Goal: Task Accomplishment & Management: Manage account settings

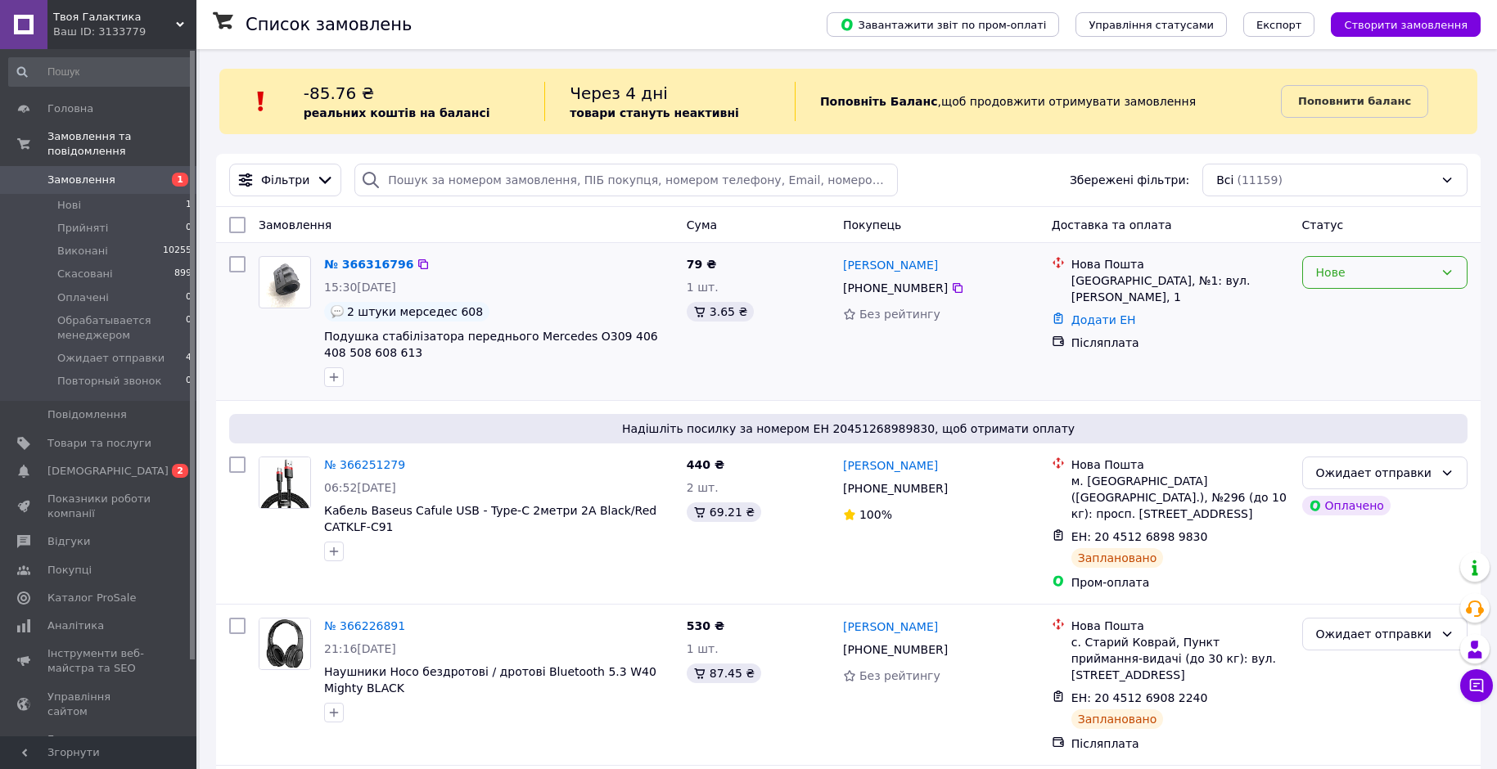
click at [1309, 275] on div "Нове" at bounding box center [1384, 272] width 165 height 33
click at [1318, 318] on li "Прийнято" at bounding box center [1385, 308] width 164 height 29
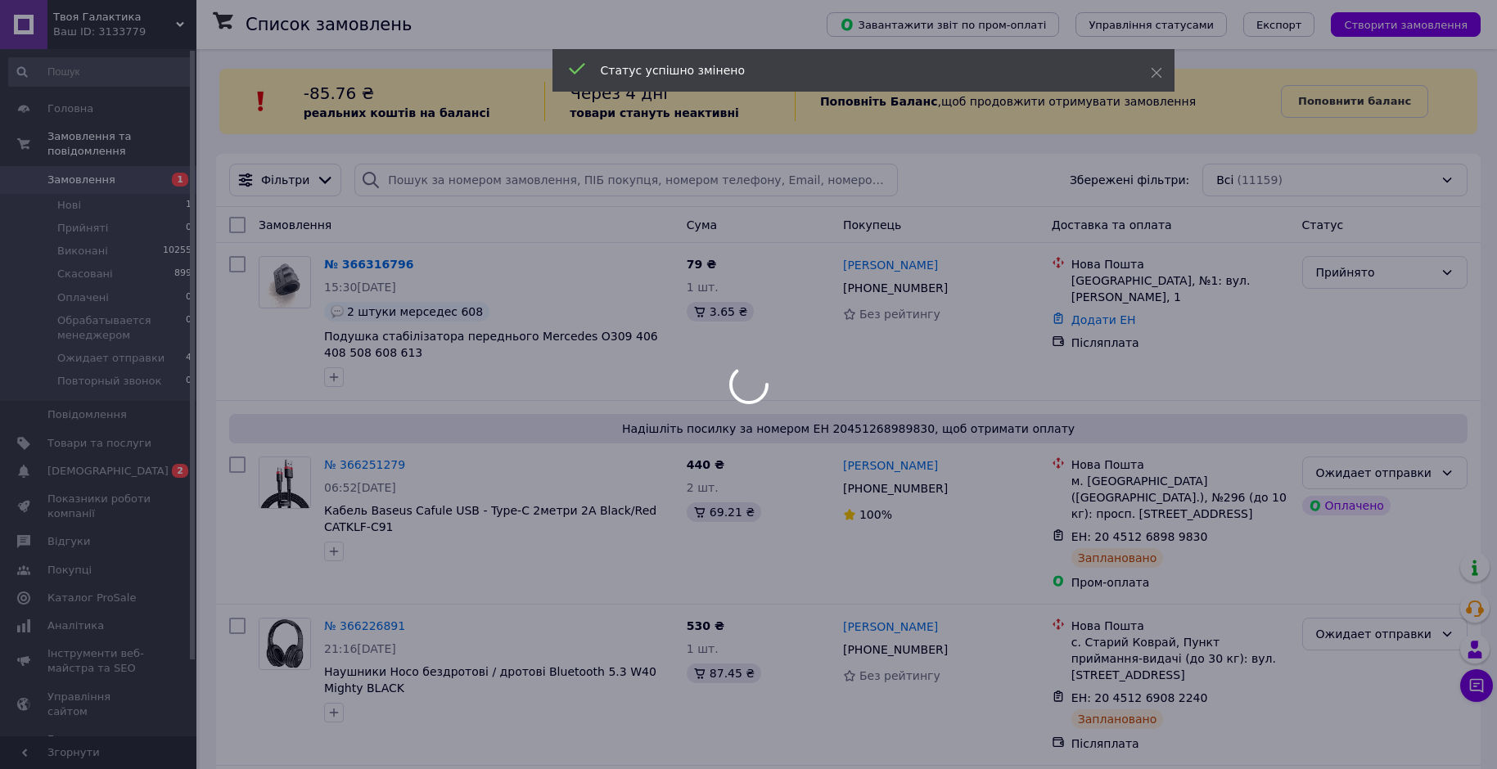
click at [340, 264] on div at bounding box center [748, 384] width 1497 height 769
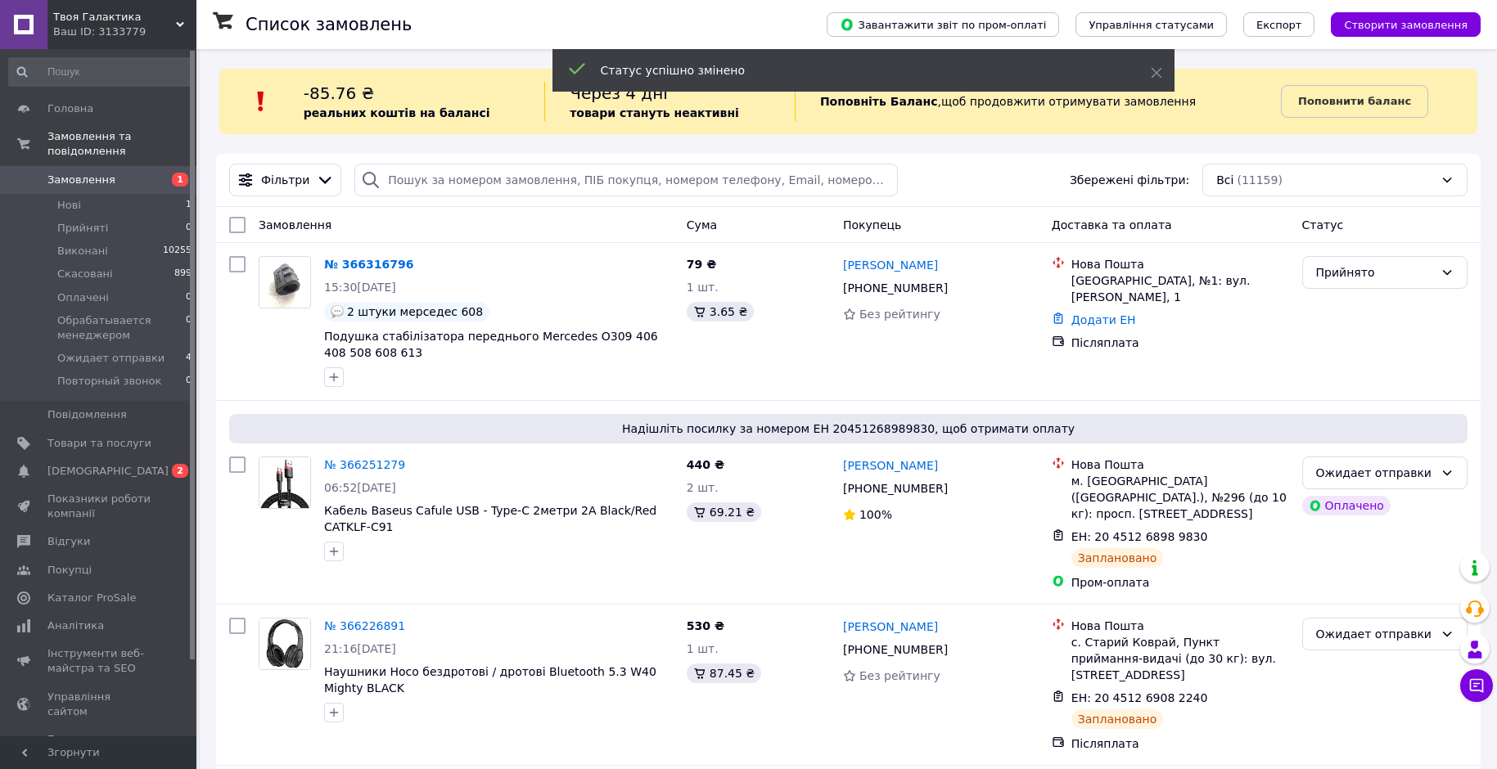
click at [340, 264] on link "№ 366316796" at bounding box center [368, 264] width 89 height 13
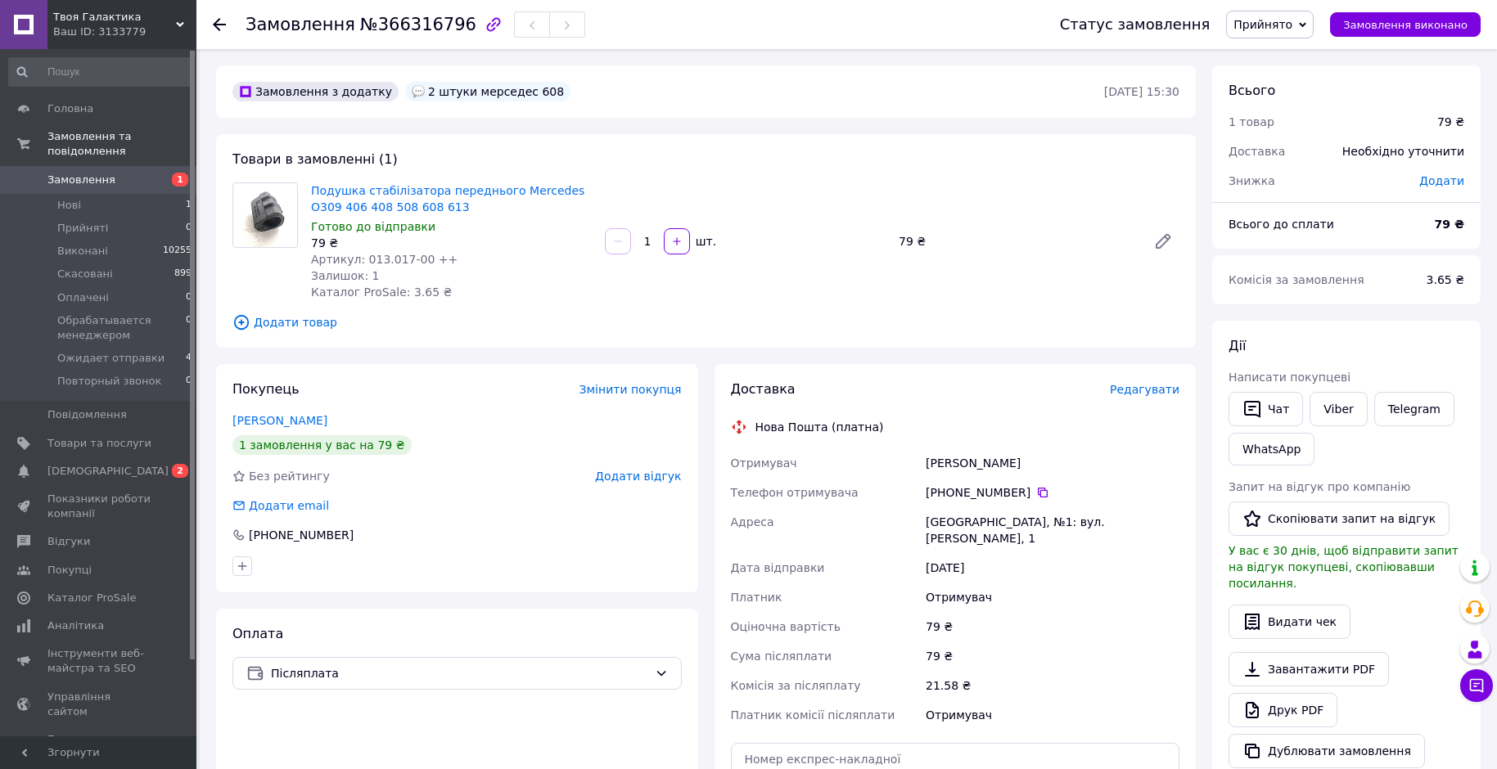
click at [215, 22] on use at bounding box center [219, 24] width 13 height 13
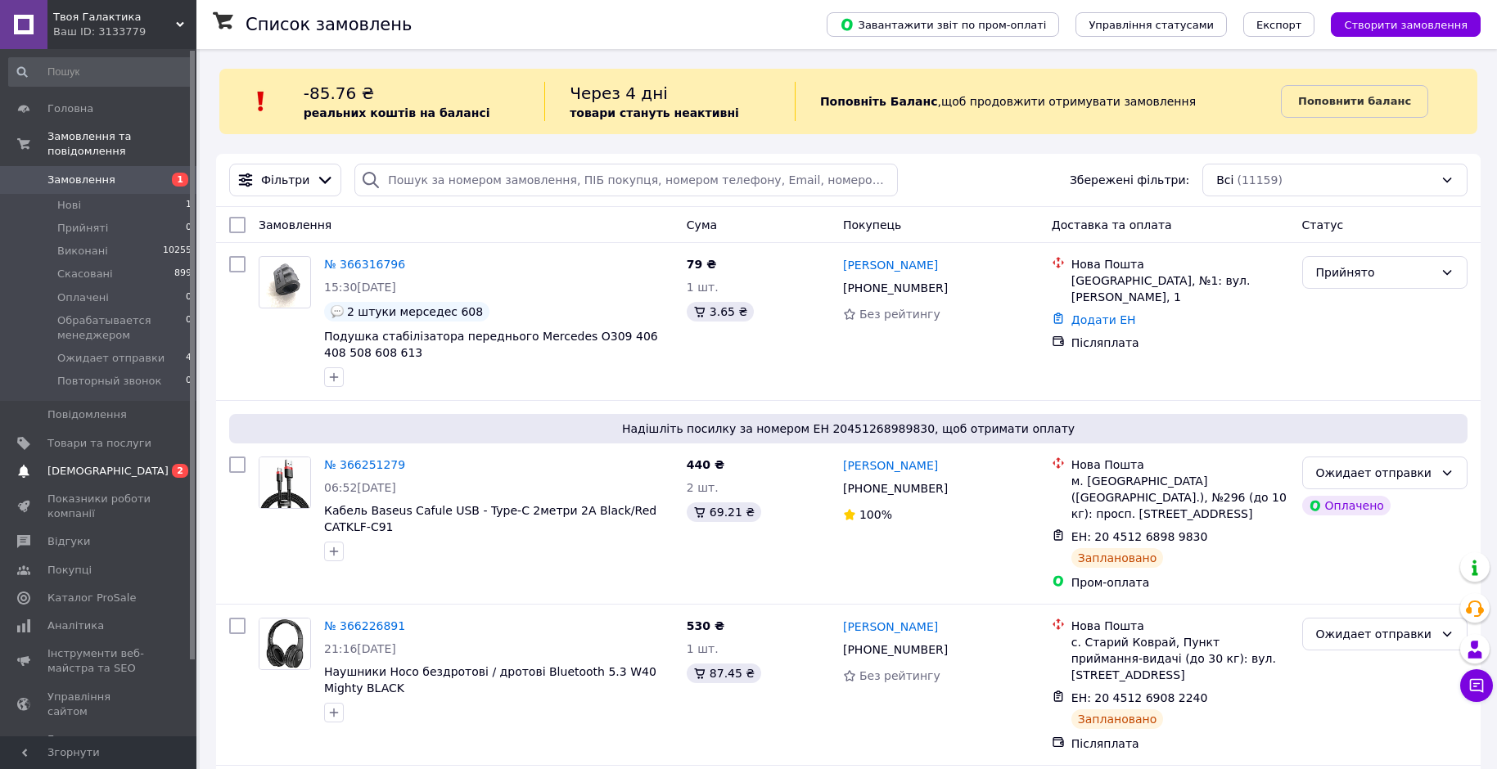
click at [98, 464] on span "[DEMOGRAPHIC_DATA]" at bounding box center [107, 471] width 121 height 15
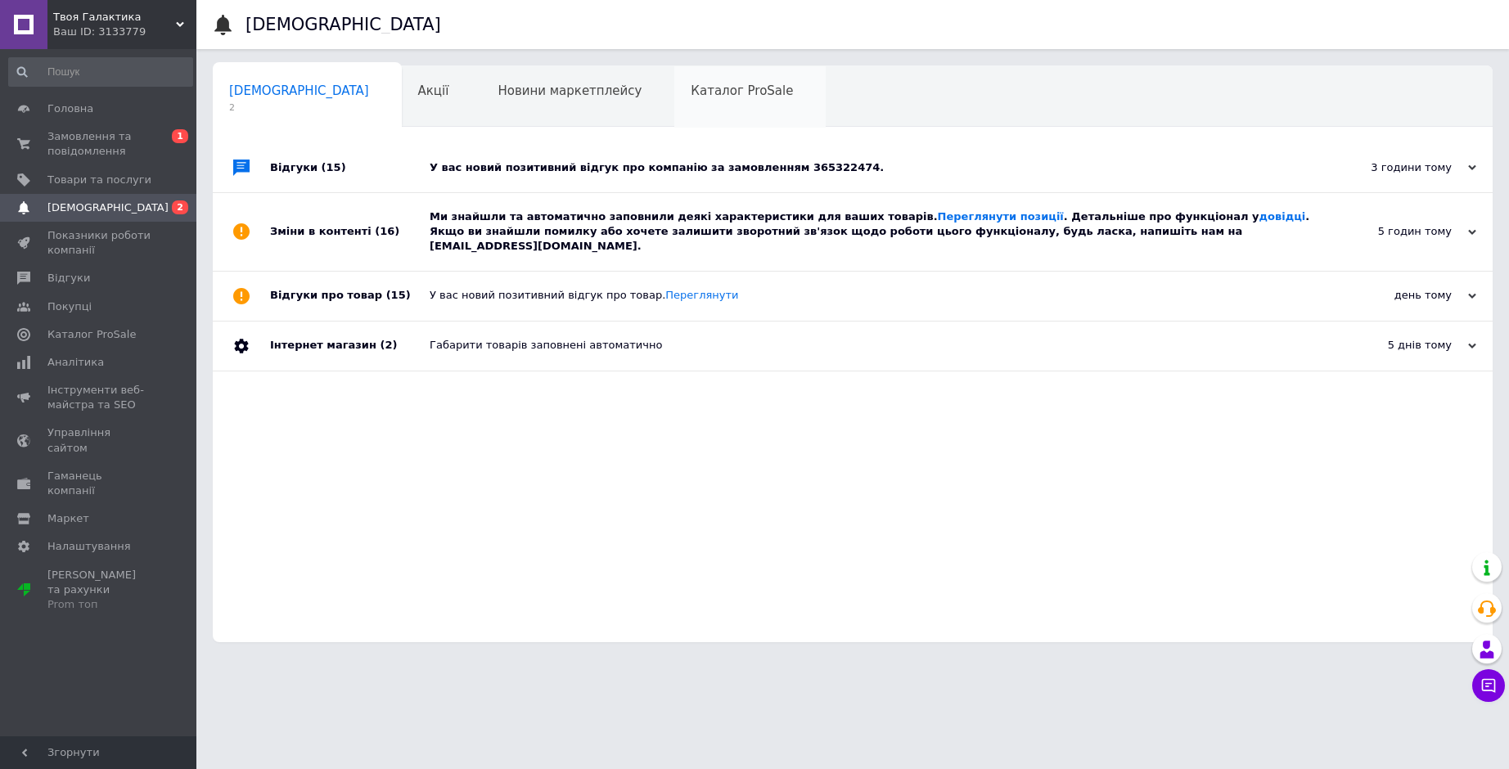
click at [691, 89] on span "Каталог ProSale" at bounding box center [742, 90] width 102 height 15
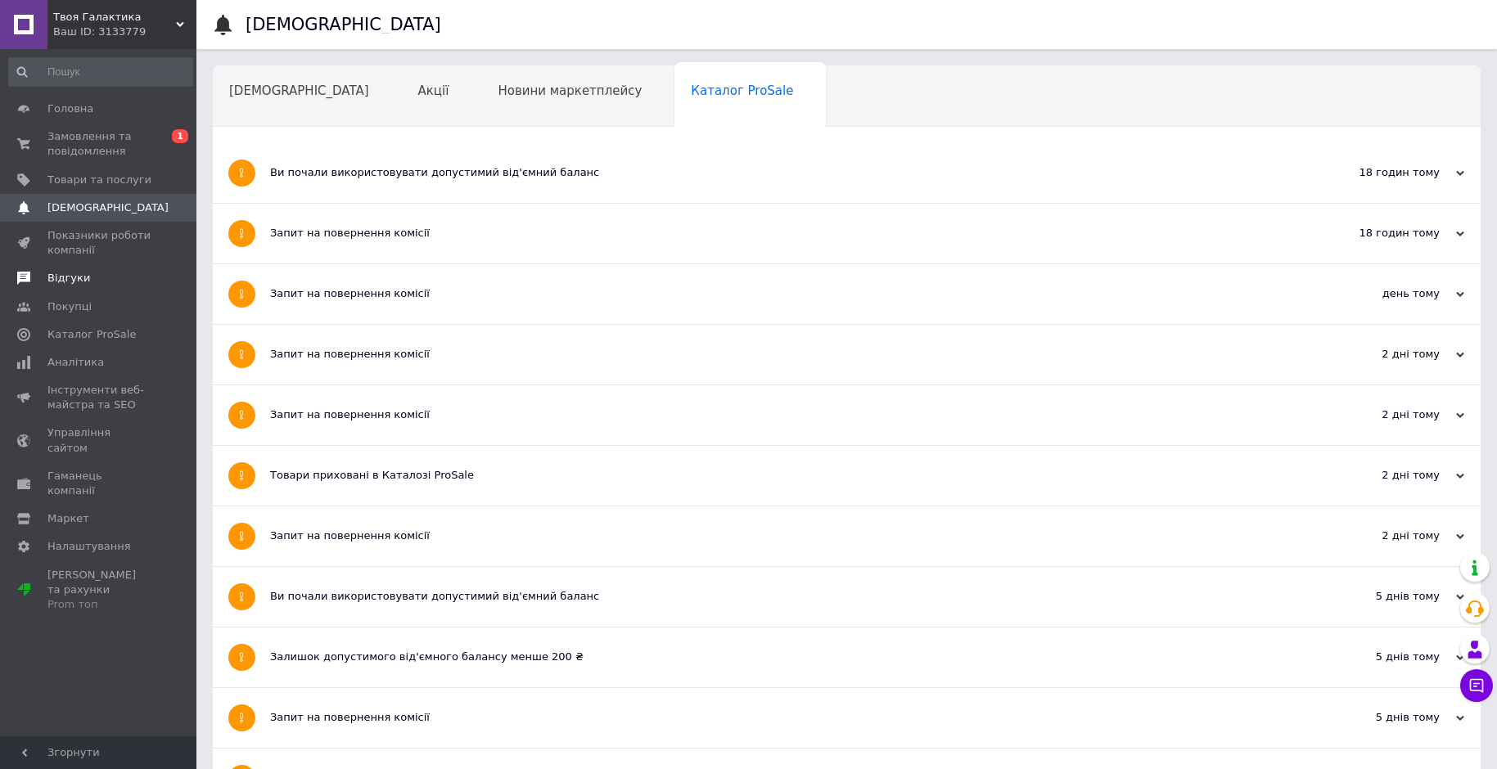
click at [74, 284] on span "Відгуки" at bounding box center [68, 278] width 43 height 15
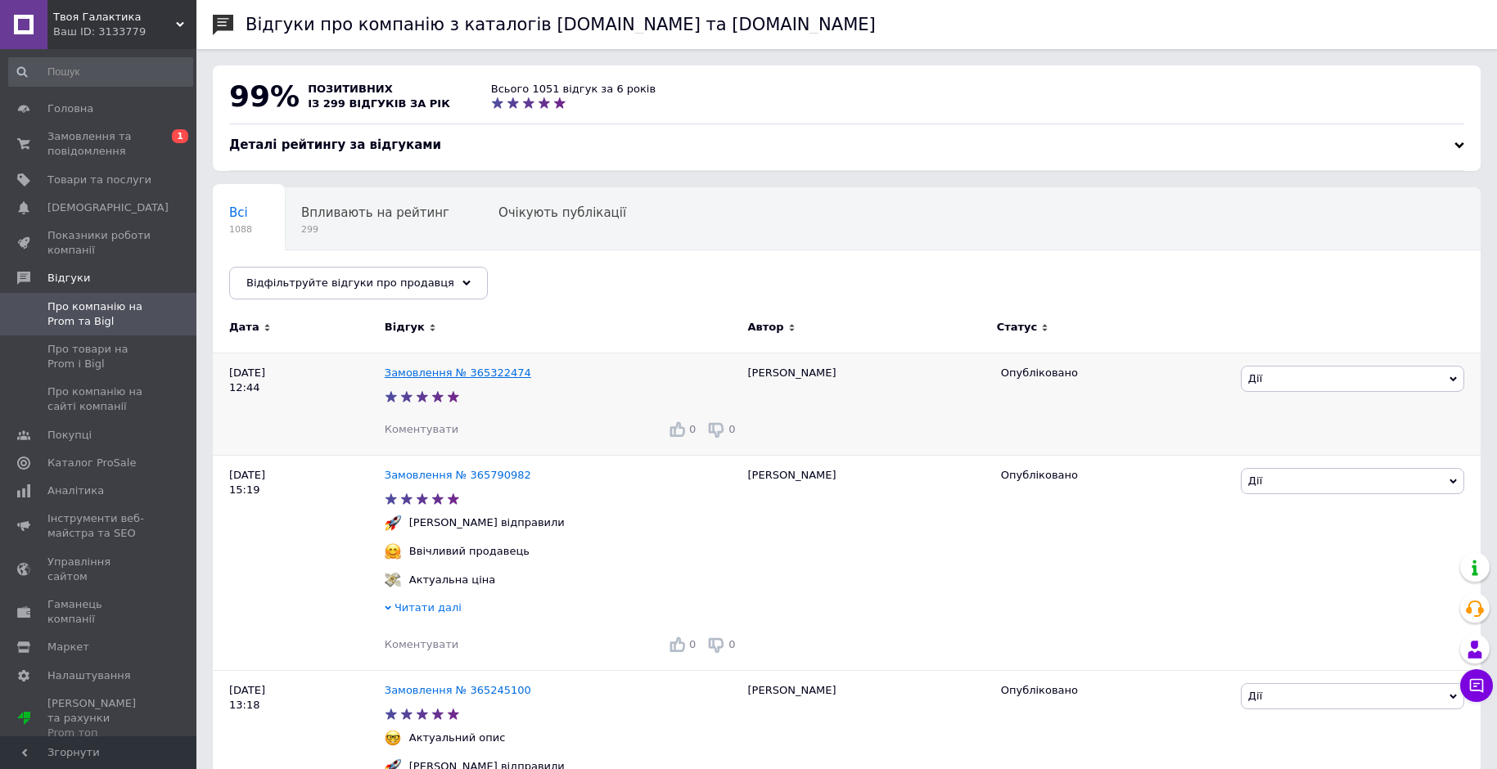
click at [407, 374] on link "Замовлення № 365322474" at bounding box center [458, 373] width 146 height 12
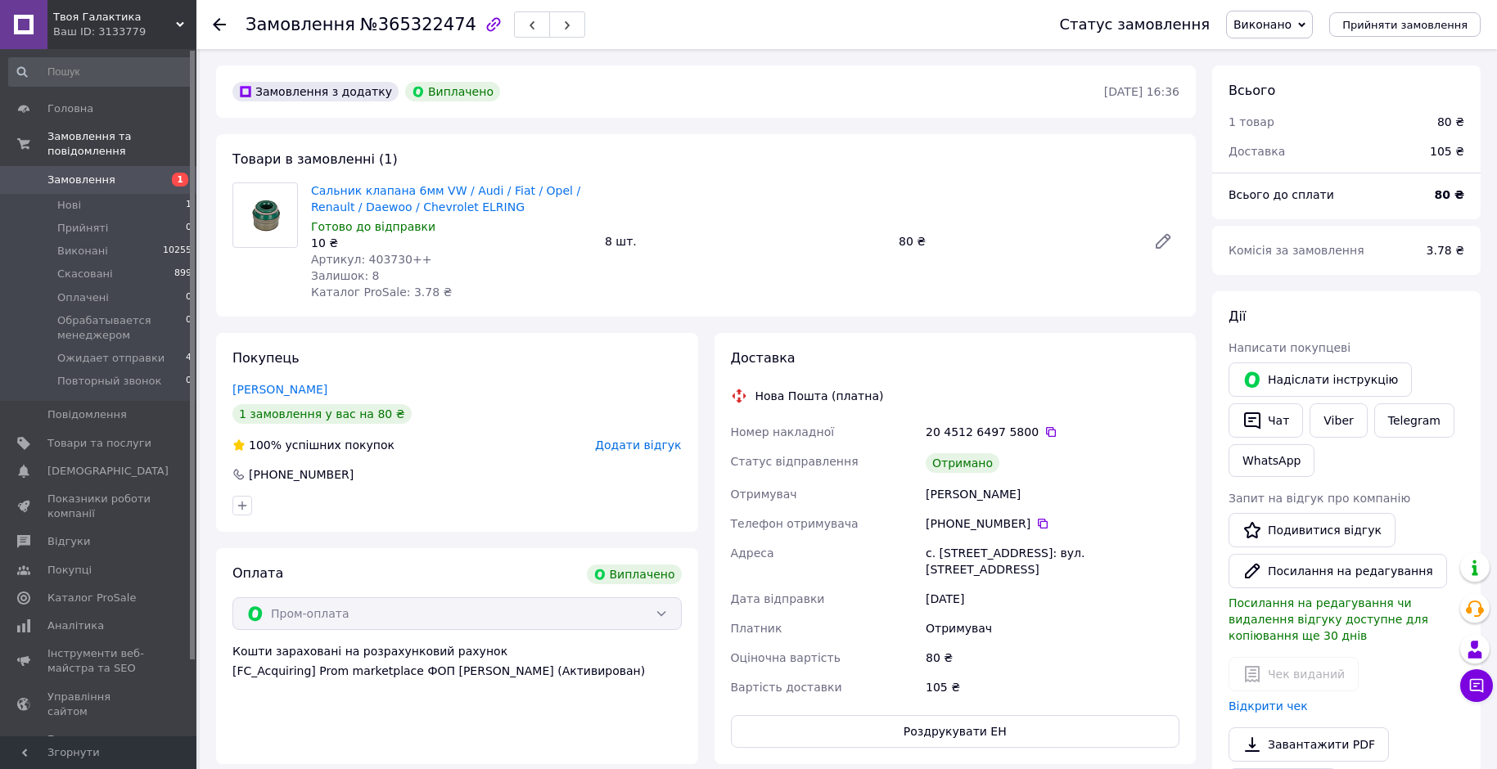
scroll to position [23, 0]
click at [222, 29] on icon at bounding box center [219, 24] width 13 height 13
